Goal: Transaction & Acquisition: Purchase product/service

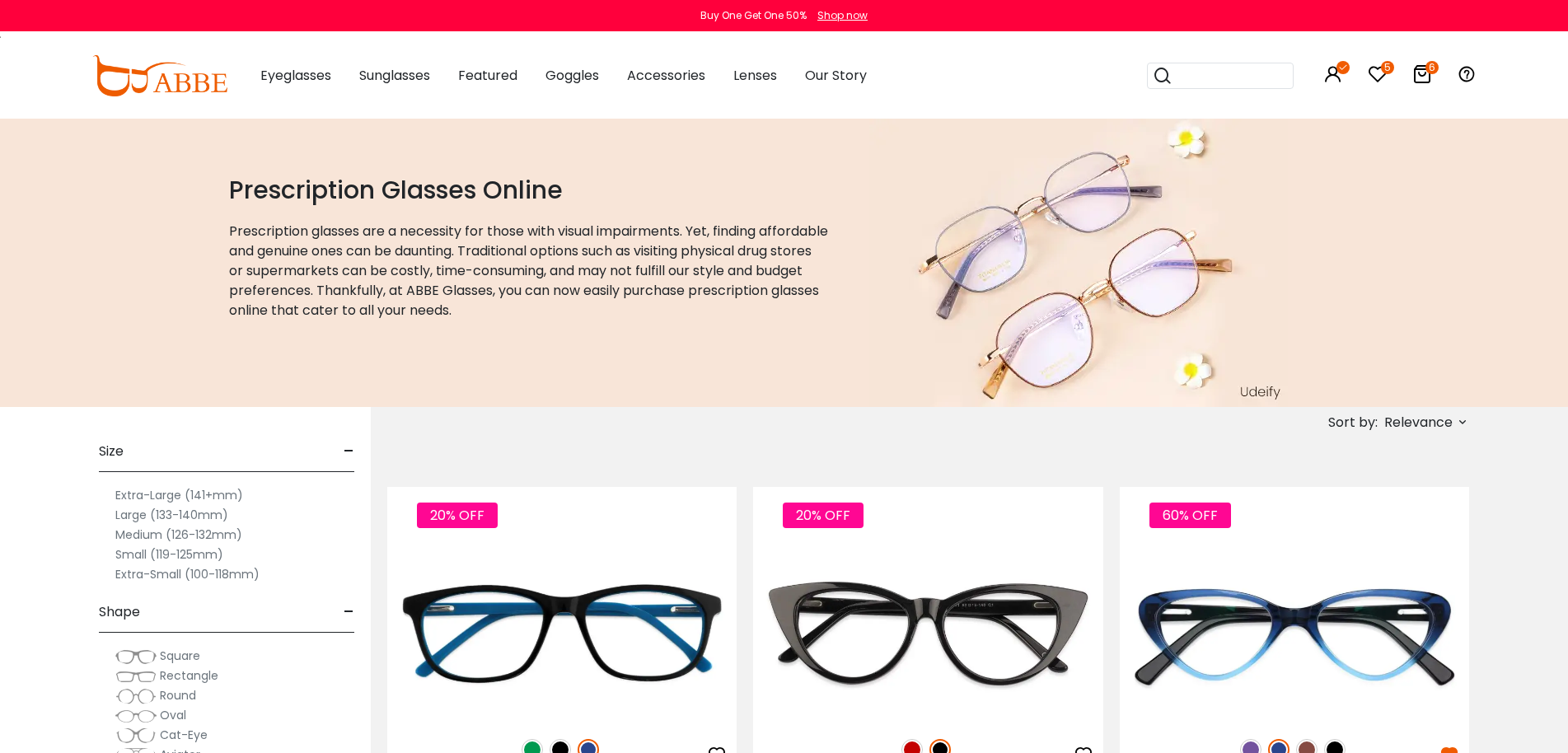
click at [1406, 414] on span "Relevance" at bounding box center [1418, 423] width 68 height 29
click at [1396, 472] on label "New Arrivals" at bounding box center [1381, 469] width 80 height 20
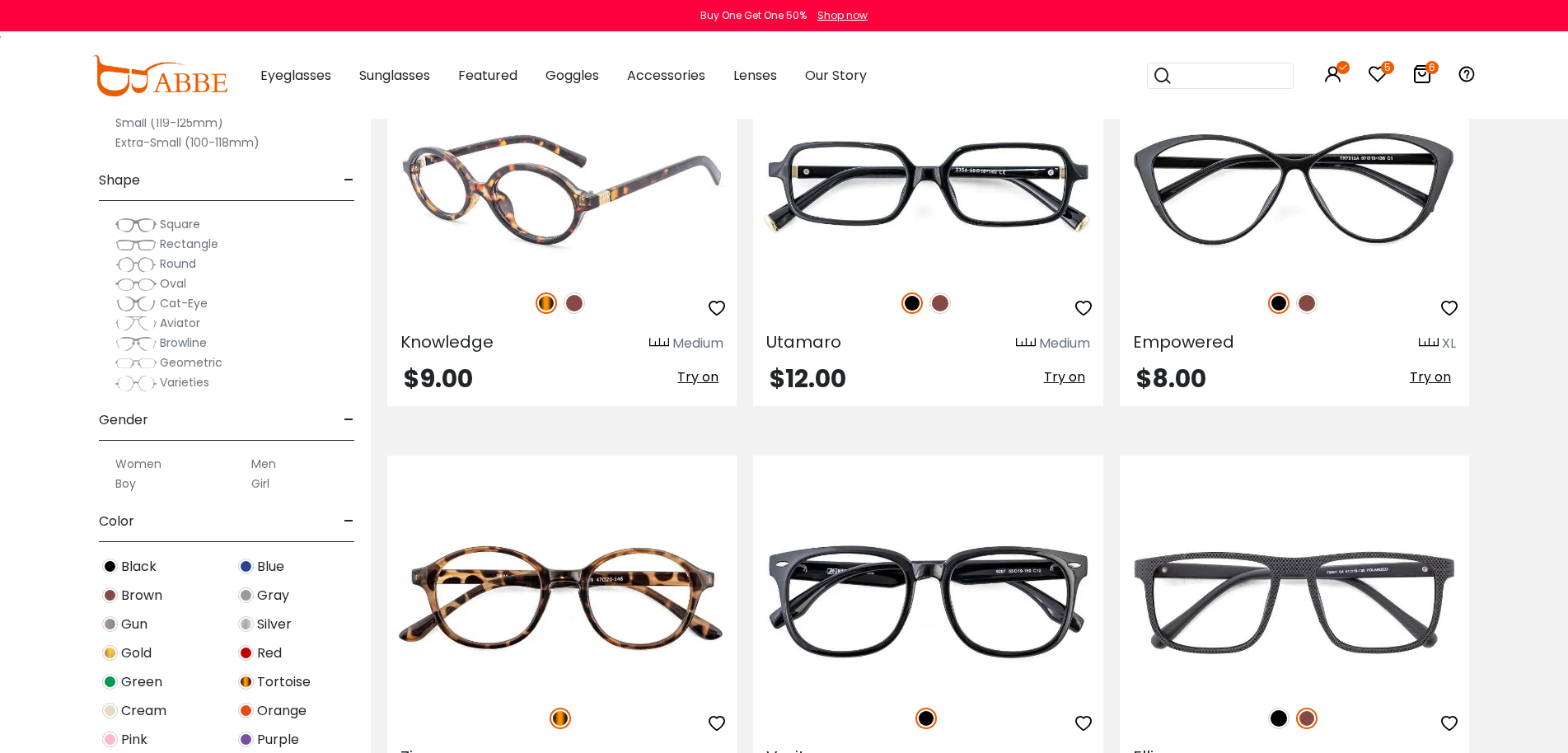
scroll to position [1976, 0]
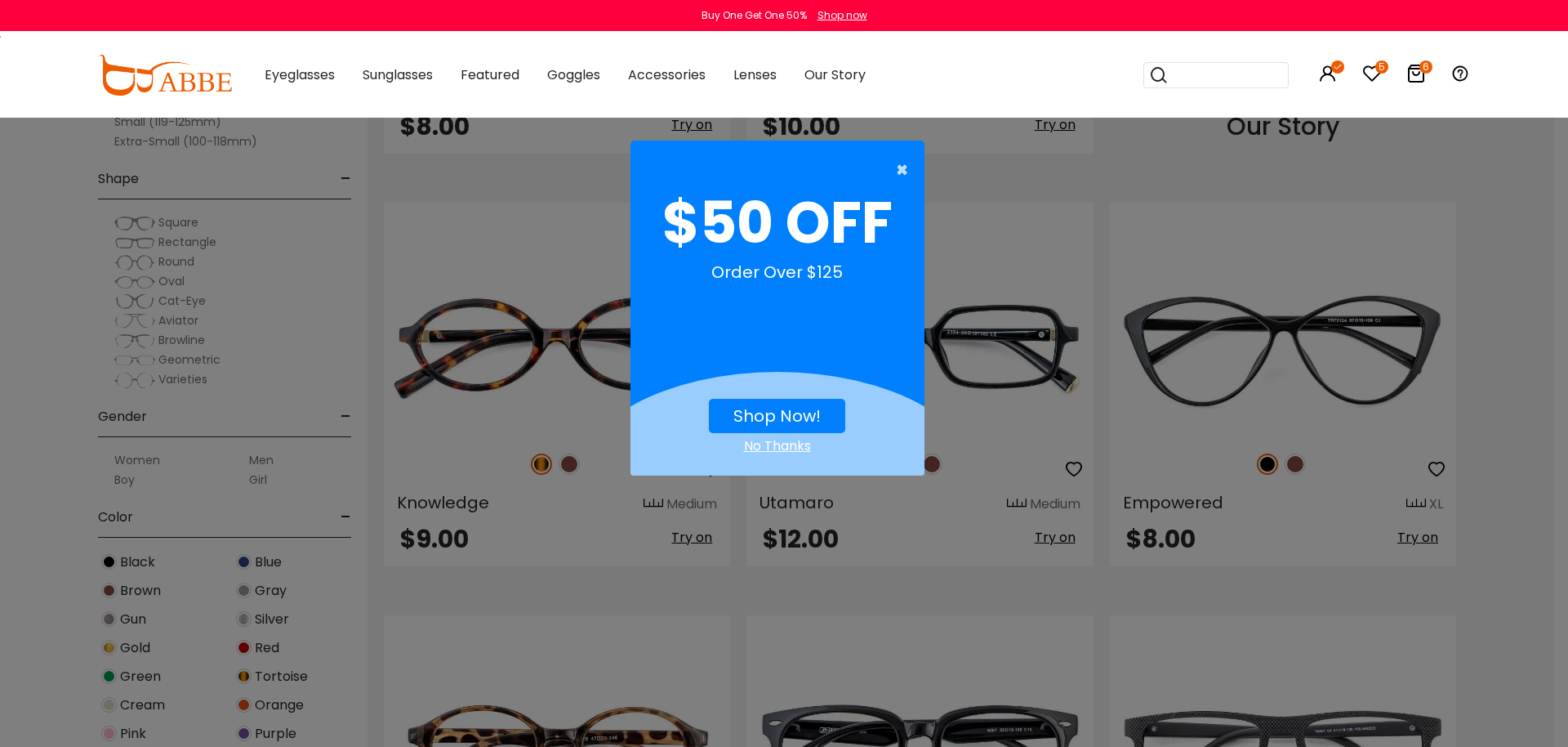
drag, startPoint x: 903, startPoint y: 168, endPoint x: 894, endPoint y: 162, distance: 10.8
click at [903, 168] on span "×" at bounding box center [906, 169] width 21 height 33
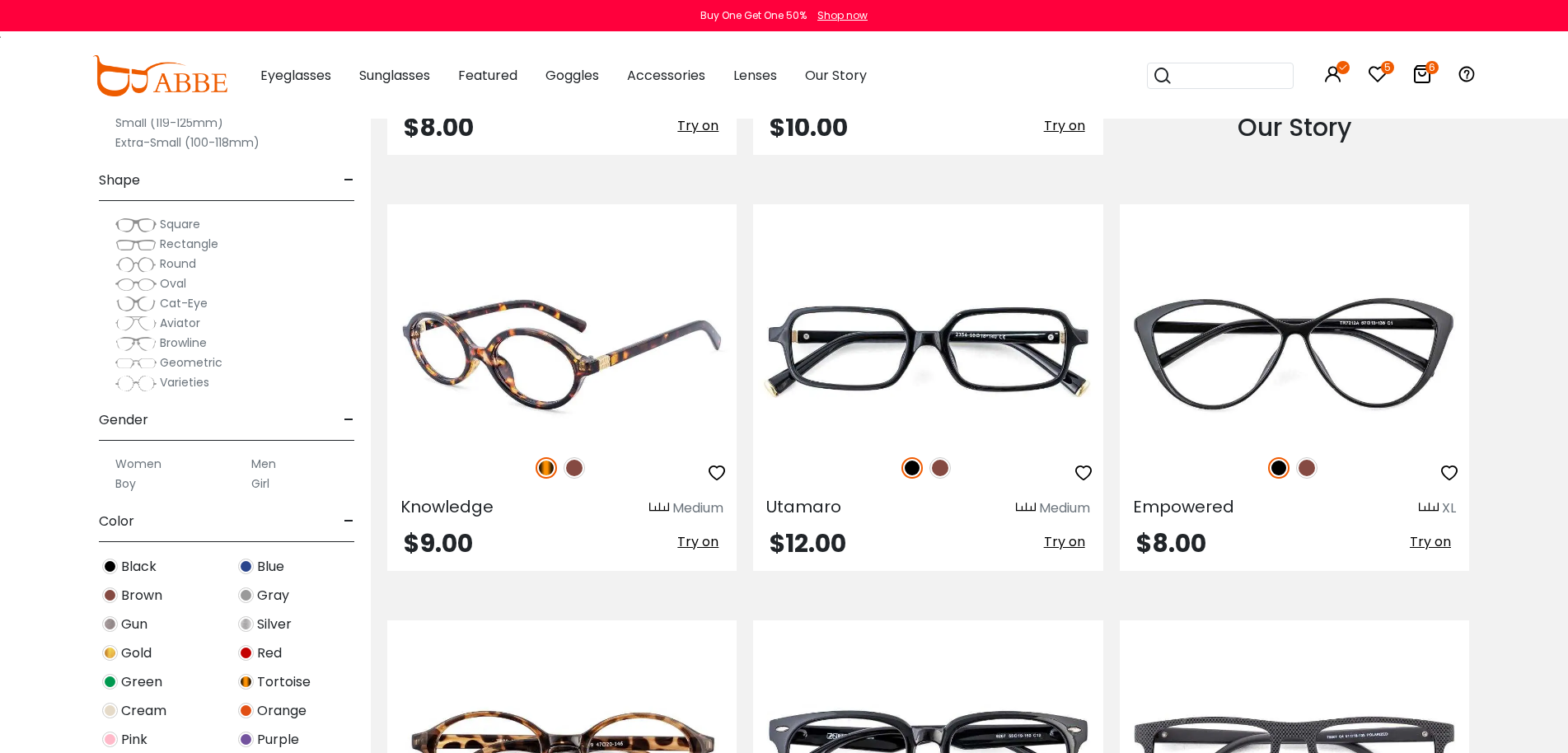
click at [603, 395] on img at bounding box center [562, 351] width 349 height 174
